Goal: Navigation & Orientation: Go to known website

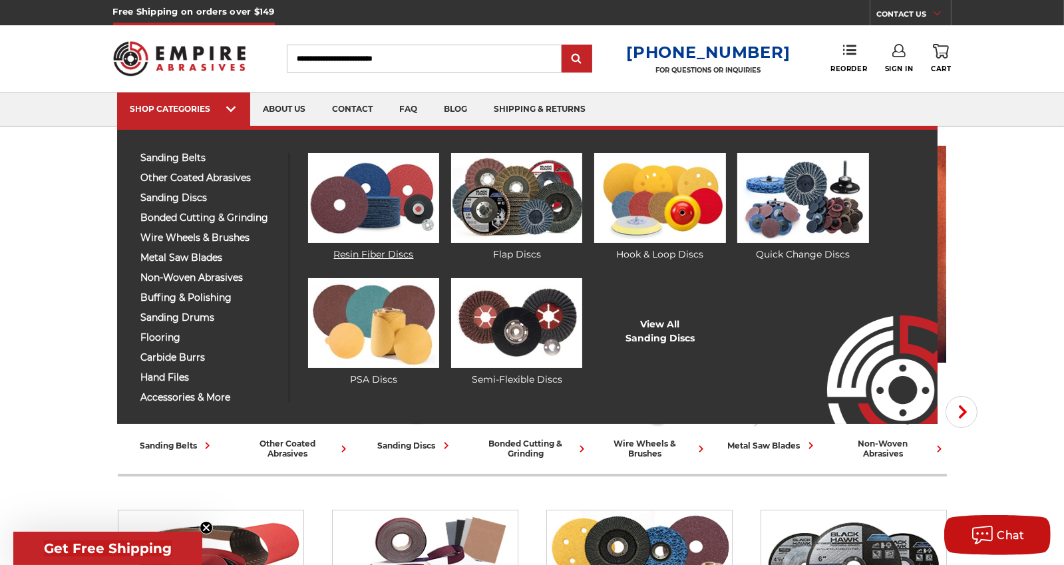
click at [351, 192] on img at bounding box center [373, 198] width 131 height 90
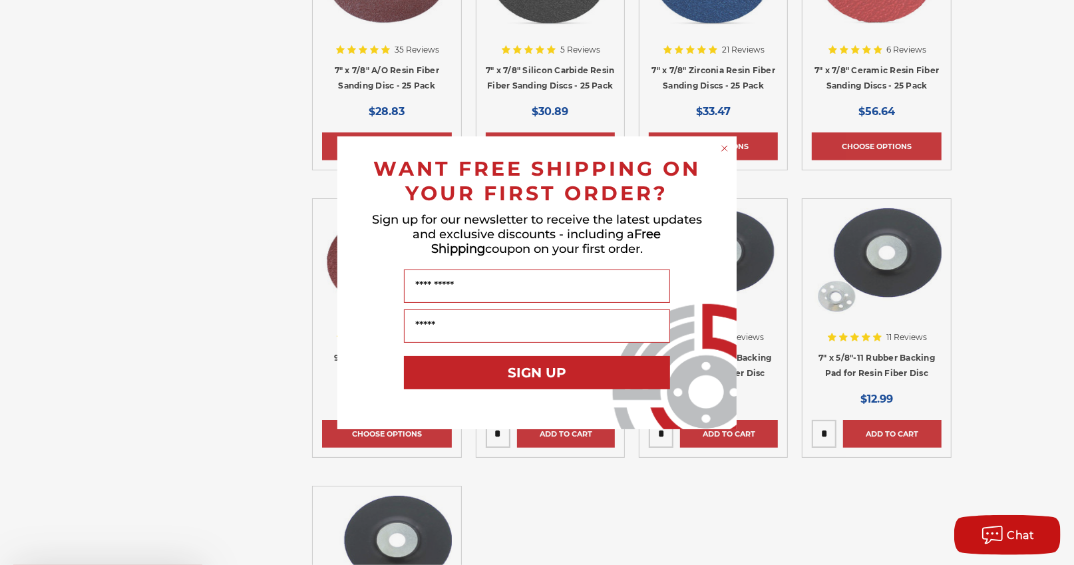
scroll to position [976, 0]
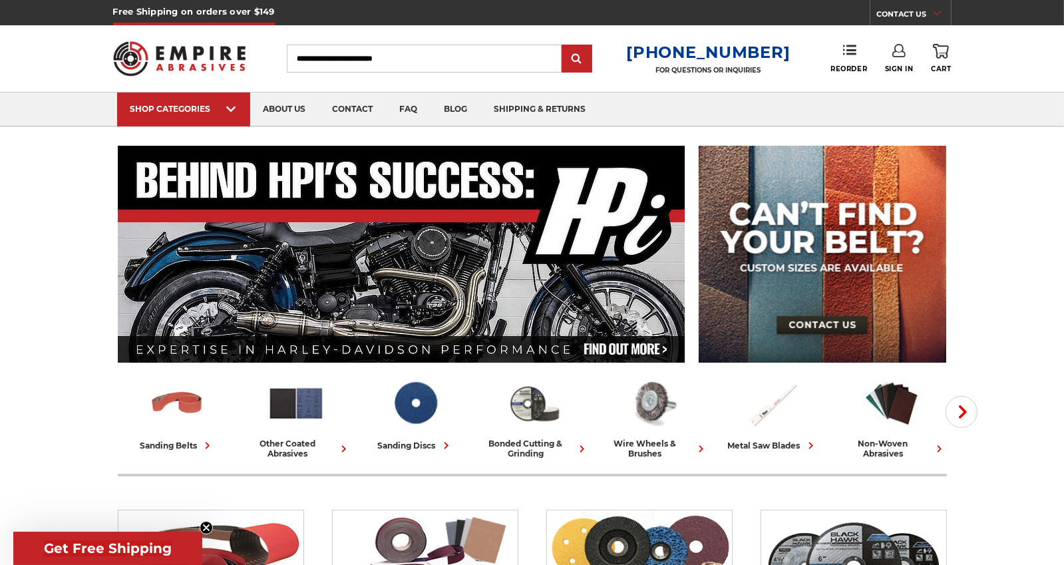
scroll to position [177, 0]
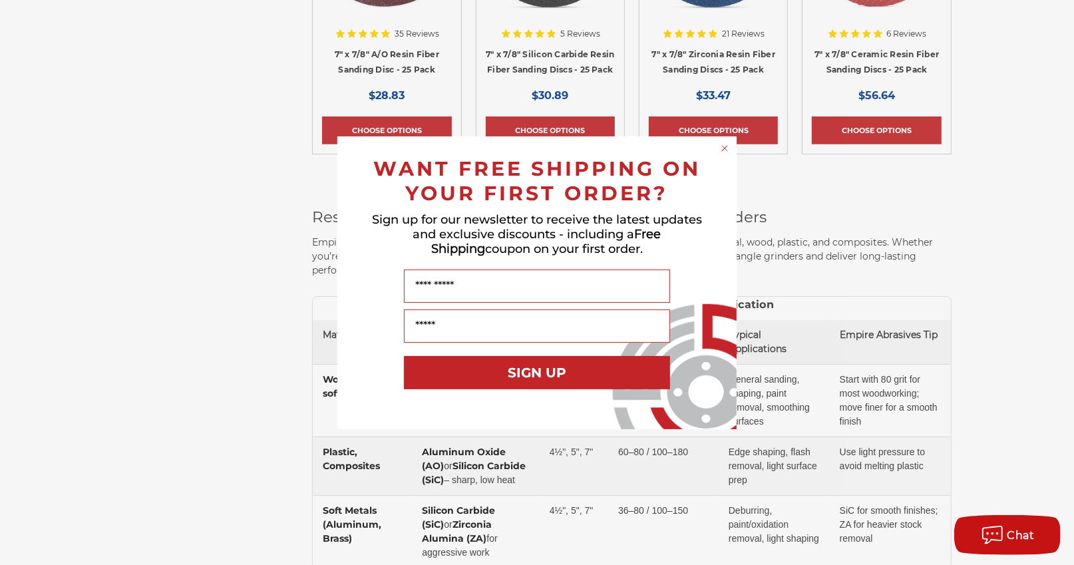
click at [724, 150] on circle "Close dialog" at bounding box center [725, 148] width 13 height 13
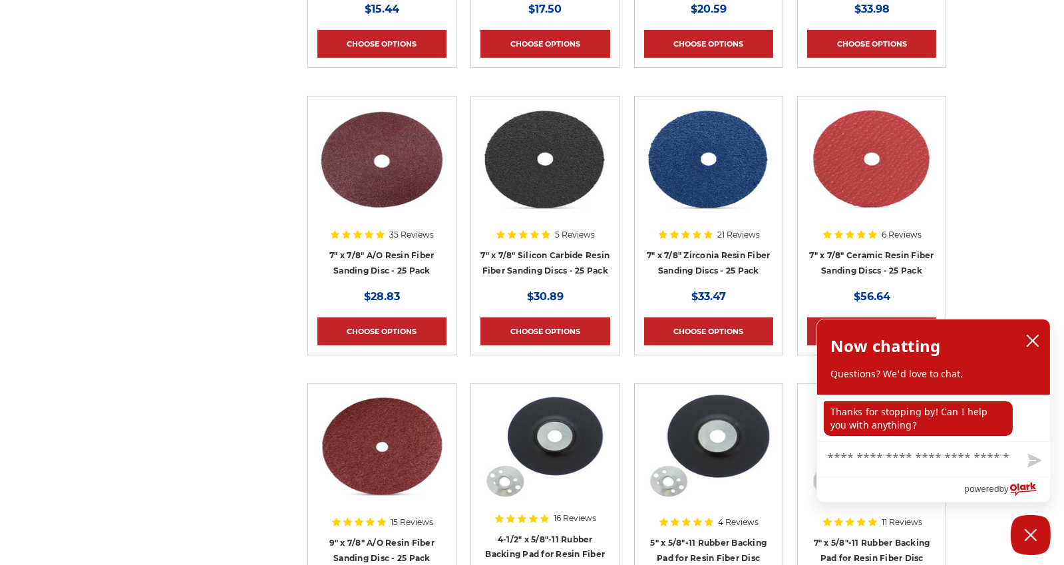
scroll to position [976, 0]
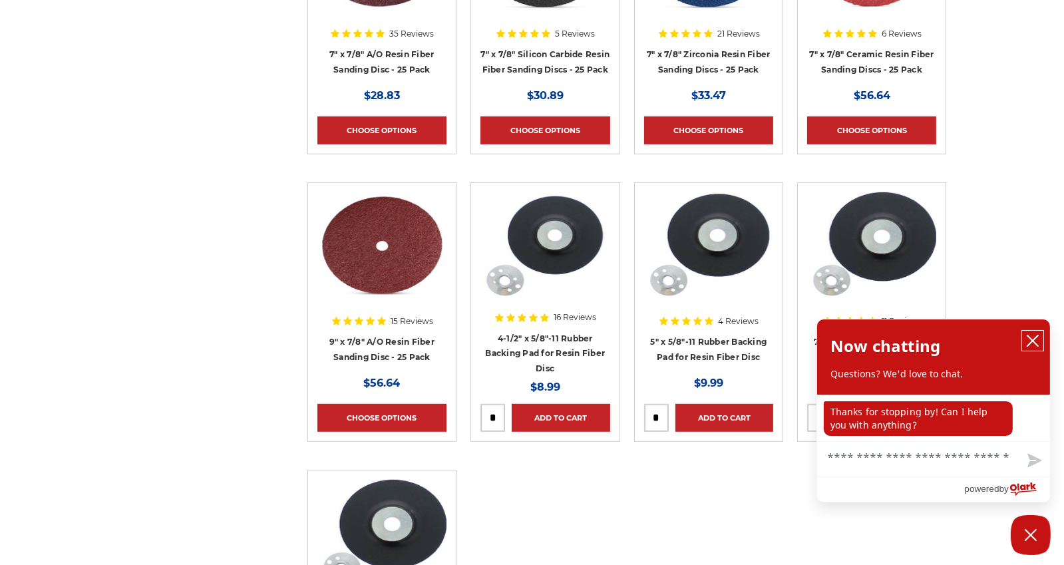
drag, startPoint x: 1025, startPoint y: 341, endPoint x: 1030, endPoint y: 335, distance: 7.1
click at [1026, 340] on button "close chatbox" at bounding box center [1032, 341] width 21 height 20
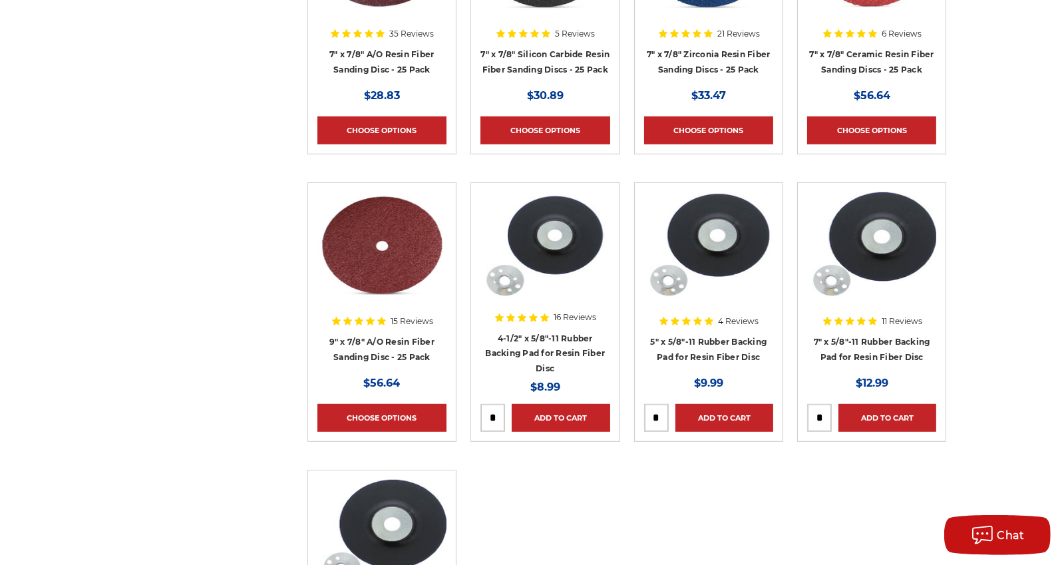
drag, startPoint x: 1030, startPoint y: 288, endPoint x: 1021, endPoint y: 278, distance: 13.7
click at [1023, 285] on div "home sanding discs resin fiber discs resin fiber discs Refine by × Browse by Ch…" at bounding box center [532, 523] width 1064 height 2706
